Goal: Task Accomplishment & Management: Manage account settings

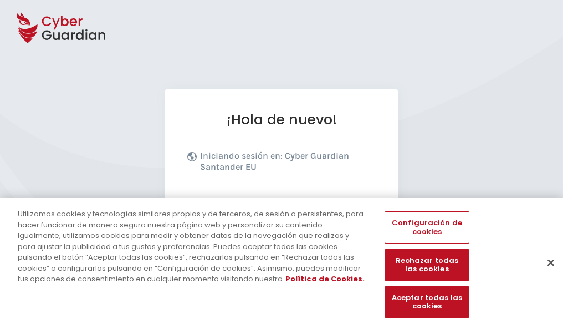
scroll to position [136, 0]
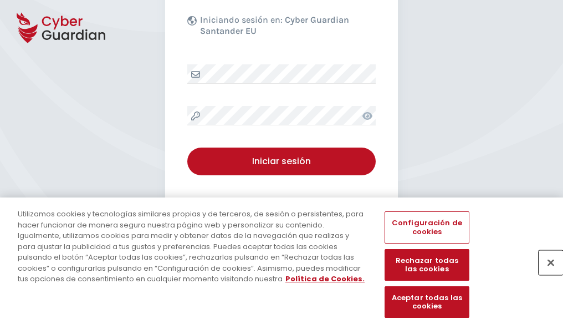
click at [546, 274] on button "Cerrar" at bounding box center [551, 262] width 24 height 24
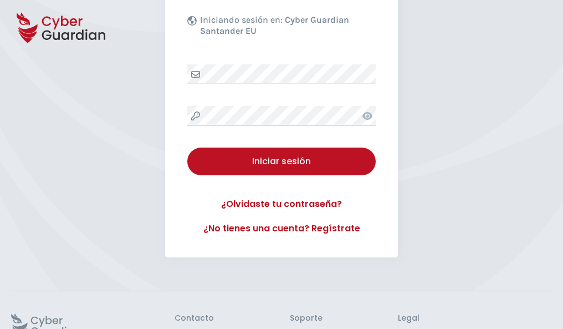
scroll to position [216, 0]
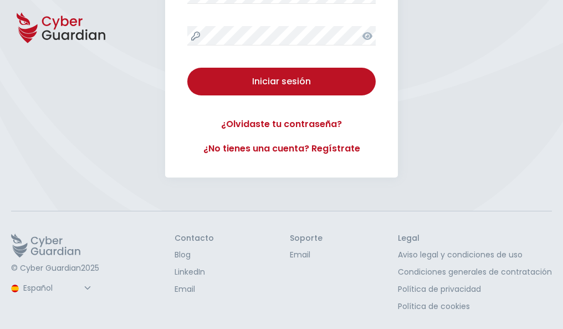
click at [187, 68] on button "Iniciar sesión" at bounding box center [281, 82] width 188 height 28
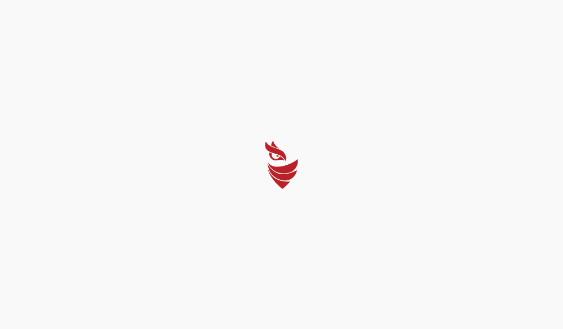
scroll to position [0, 0]
select select "English"
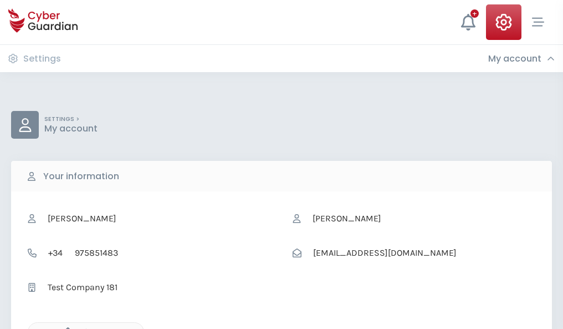
click at [65, 328] on icon "button" at bounding box center [64, 331] width 9 height 9
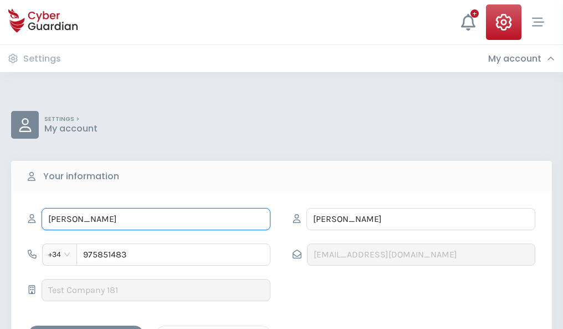
click at [156, 219] on input "GUSTAVO" at bounding box center [156, 219] width 229 height 22
type input "G"
type input "Vidal"
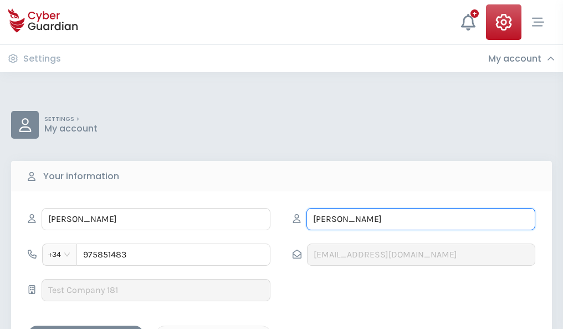
click at [421, 219] on input "GUERRA" at bounding box center [421, 219] width 229 height 22
type input "G"
type input "Arco"
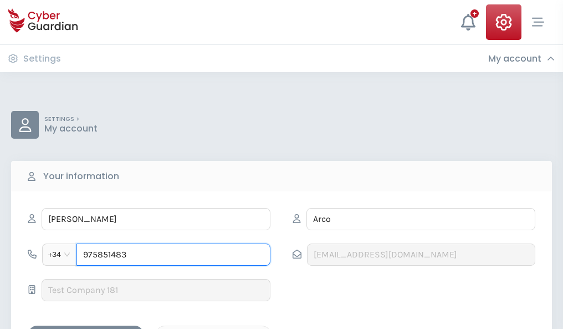
click at [174, 254] on input "975851483" at bounding box center [174, 254] width 194 height 22
type input "9"
type input "980011987"
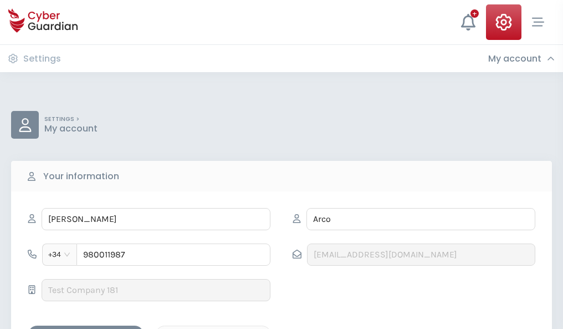
click at [86, 328] on div "Save changes" at bounding box center [86, 335] width 100 height 14
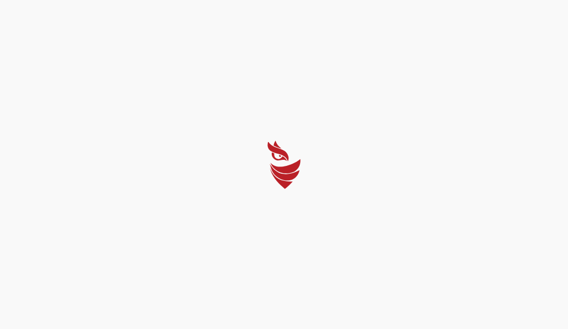
select select "English"
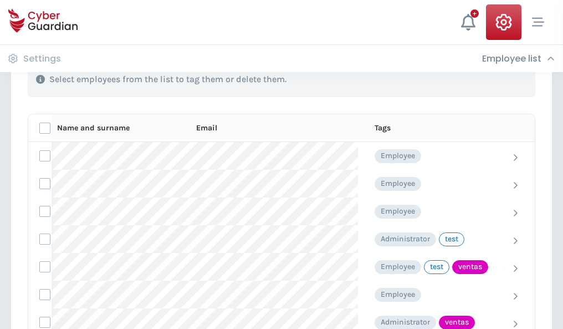
scroll to position [502, 0]
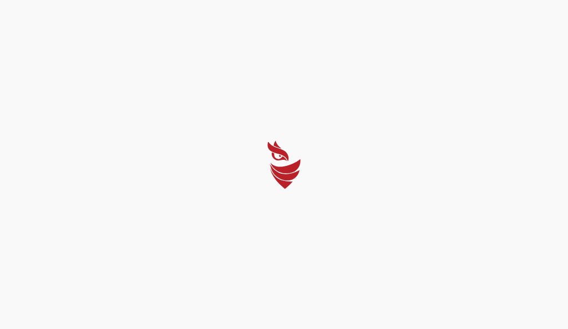
select select "English"
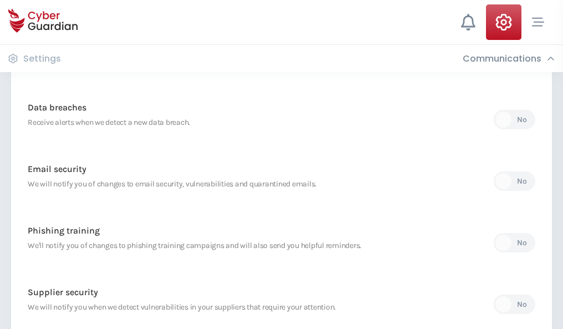
scroll to position [584, 0]
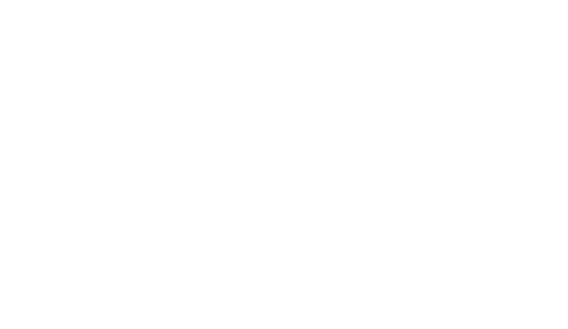
select select "English"
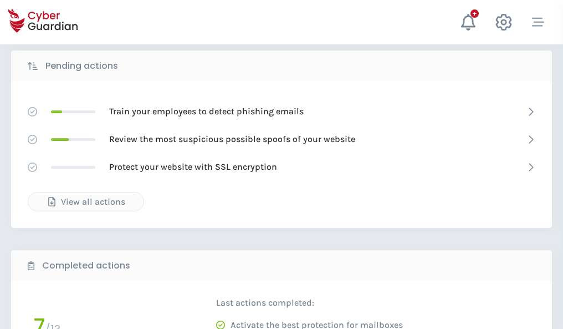
scroll to position [614, 0]
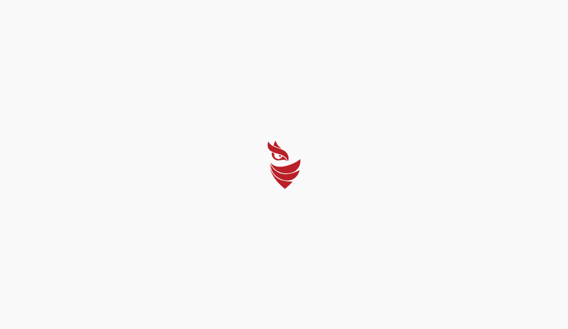
select select "English"
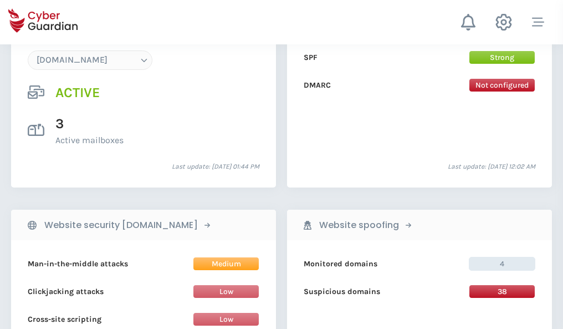
scroll to position [1181, 0]
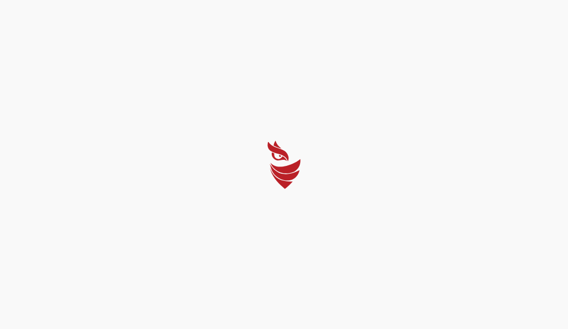
select select "English"
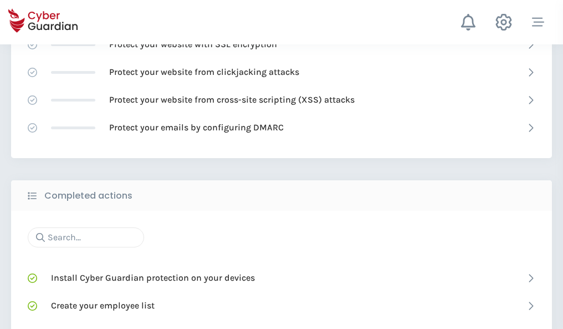
scroll to position [738, 0]
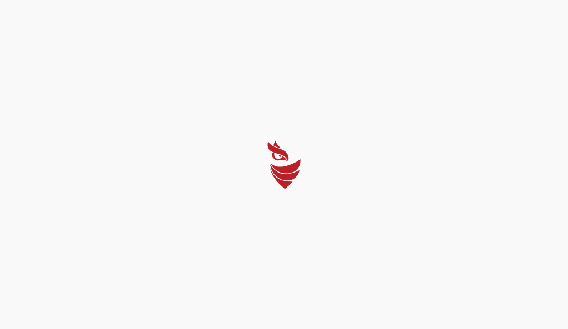
select select "English"
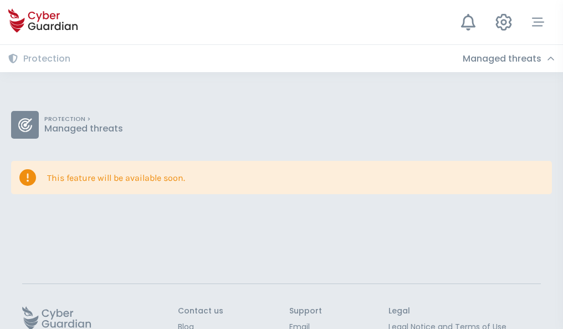
scroll to position [72, 0]
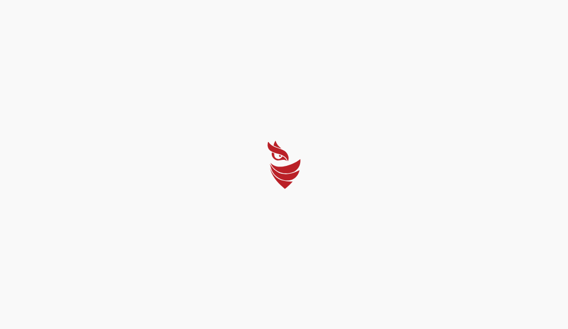
select select "English"
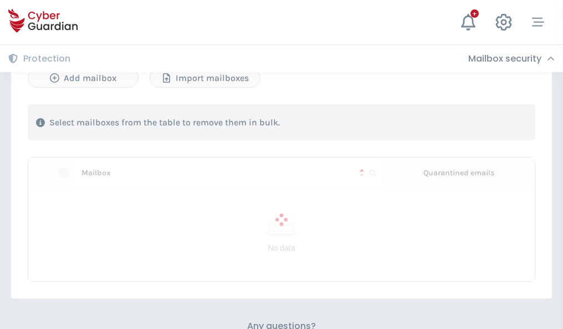
scroll to position [475, 0]
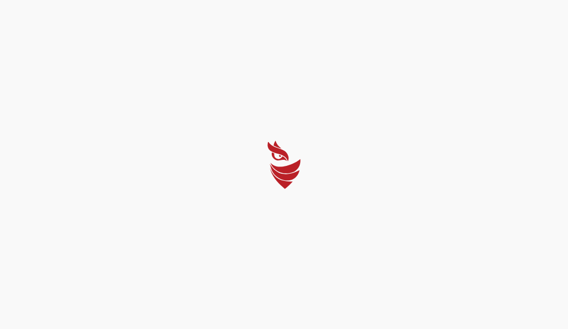
select select "English"
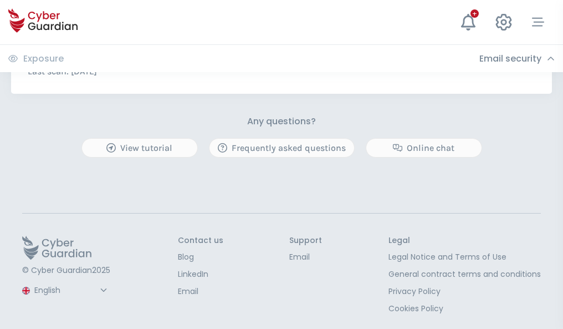
scroll to position [598, 0]
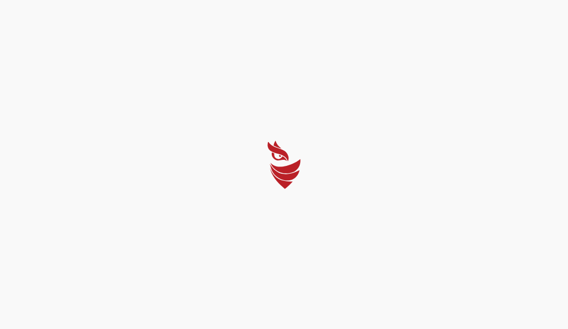
select select "English"
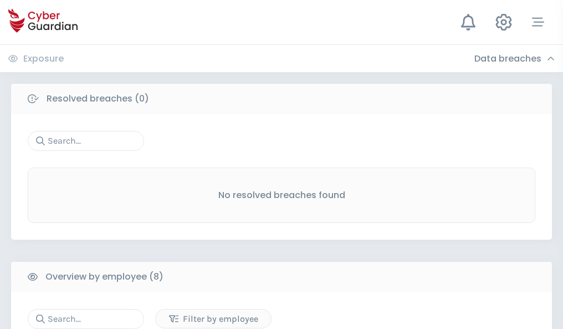
scroll to position [945, 0]
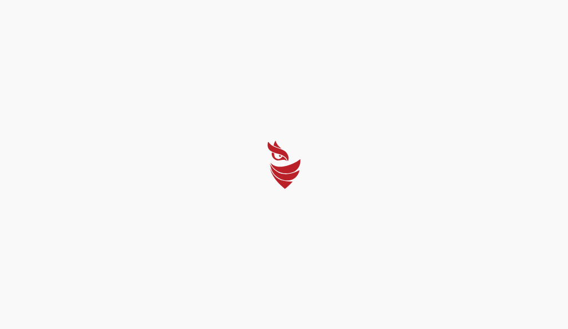
select select "English"
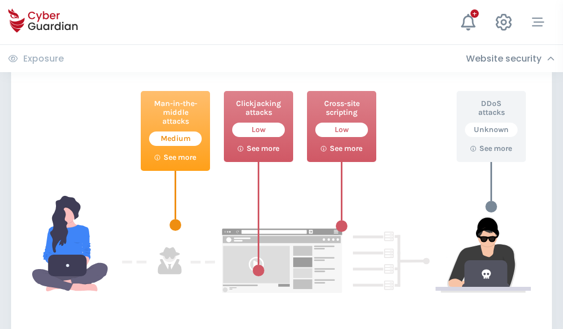
scroll to position [604, 0]
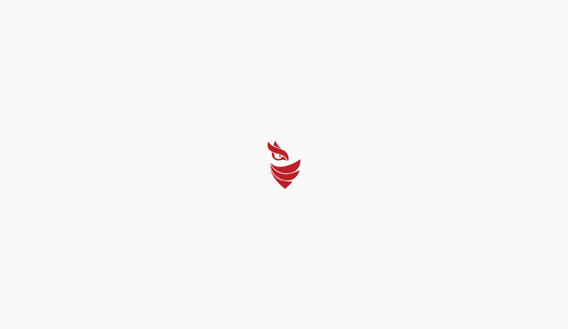
select select "English"
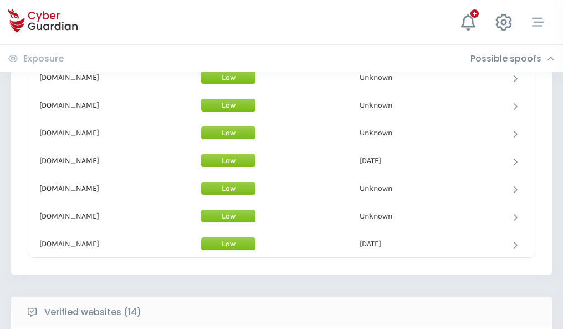
scroll to position [1081, 0]
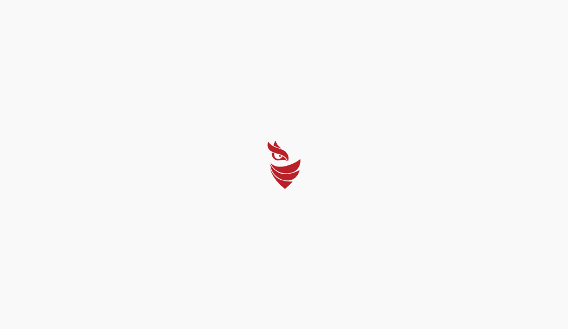
select select "English"
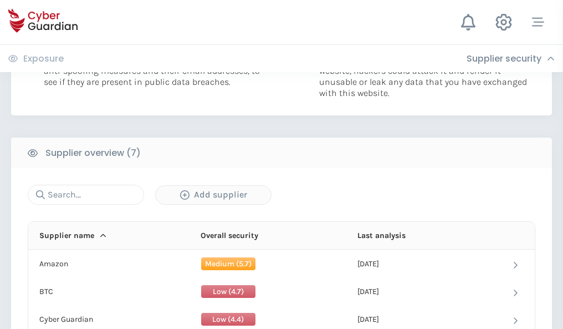
scroll to position [718, 0]
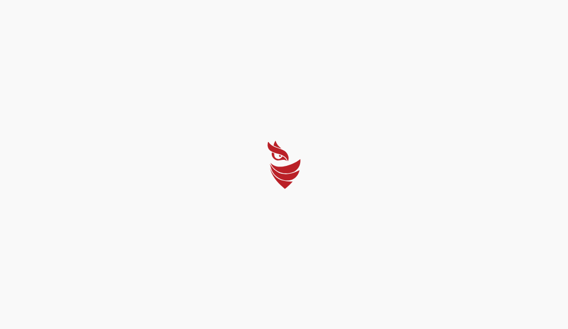
select select "English"
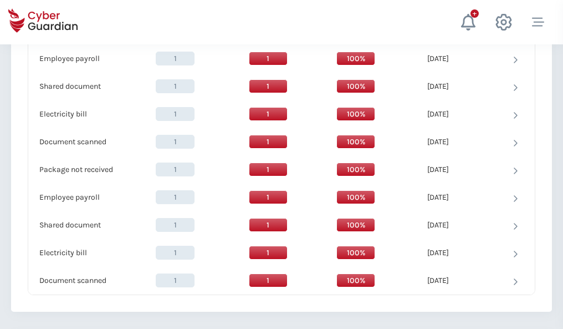
scroll to position [1136, 0]
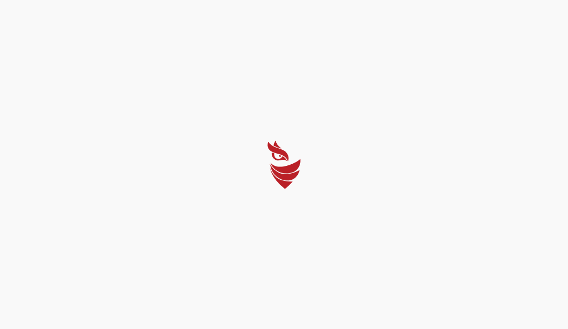
select select "English"
